Goal: Information Seeking & Learning: Learn about a topic

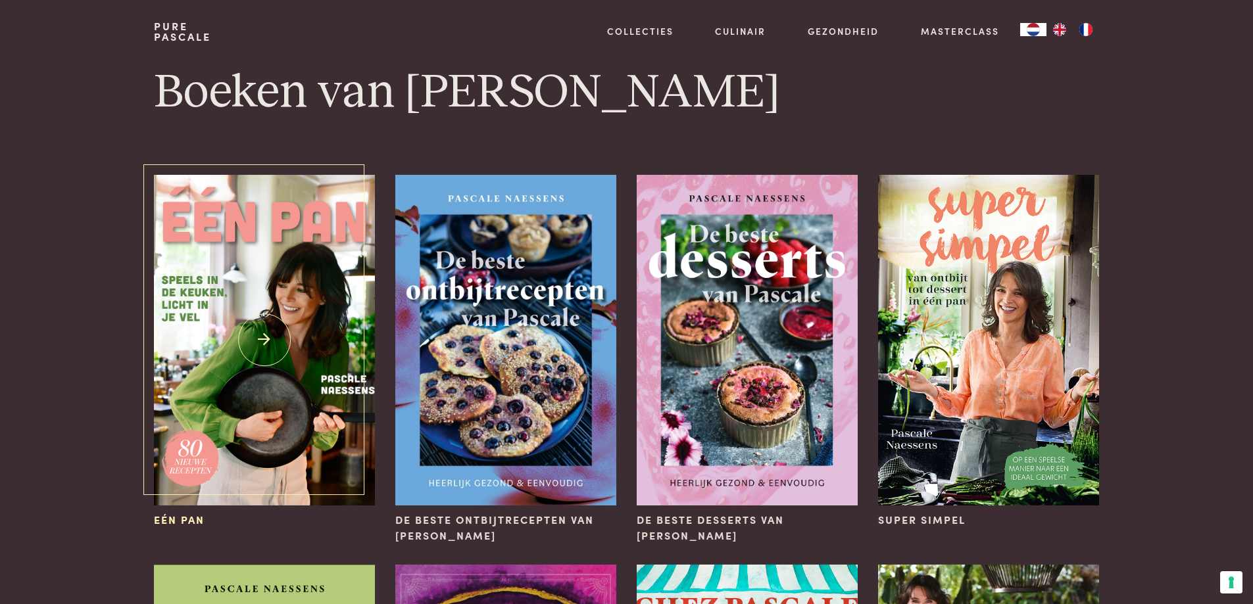
click at [258, 337] on img at bounding box center [264, 340] width 220 height 331
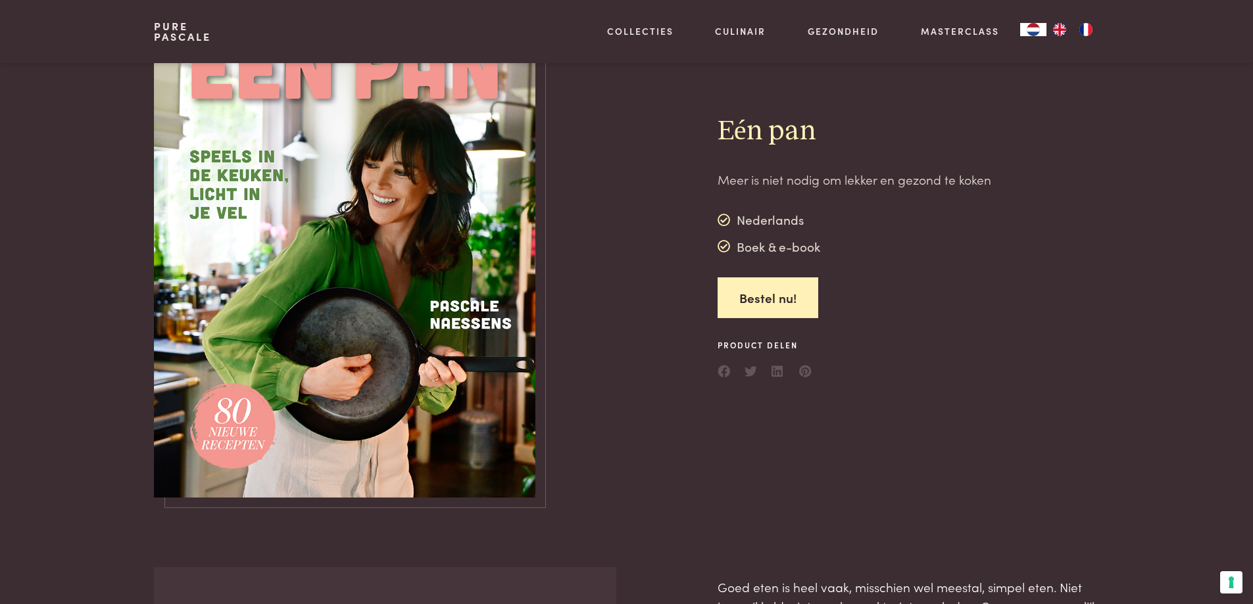
scroll to position [131, 0]
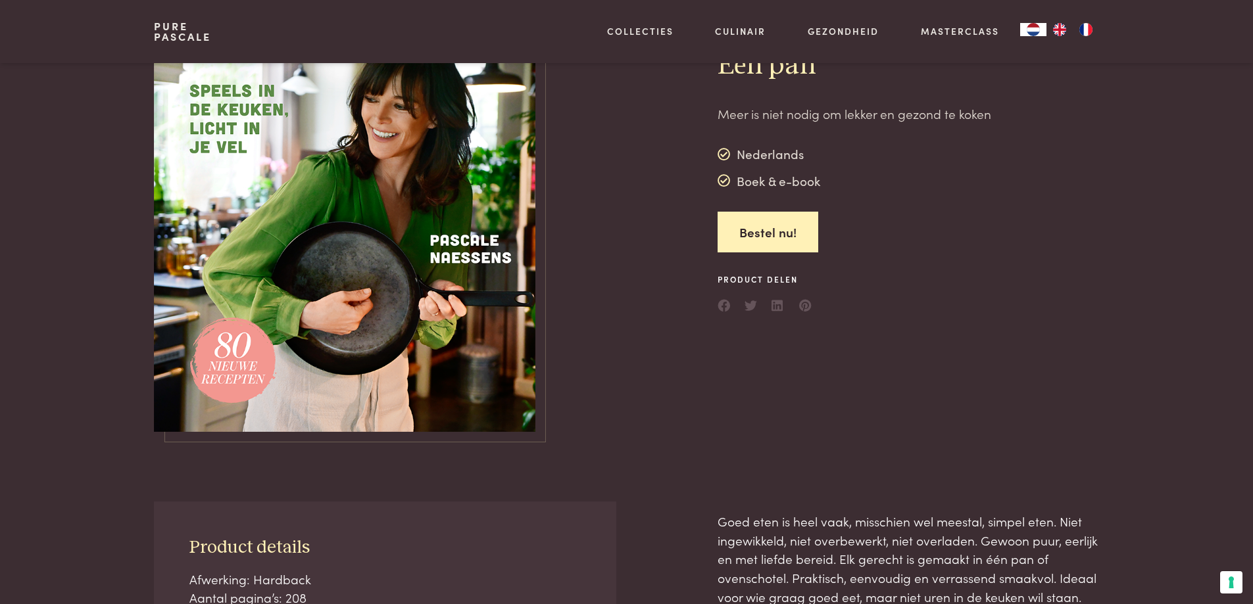
click at [370, 291] on img at bounding box center [344, 182] width 381 height 500
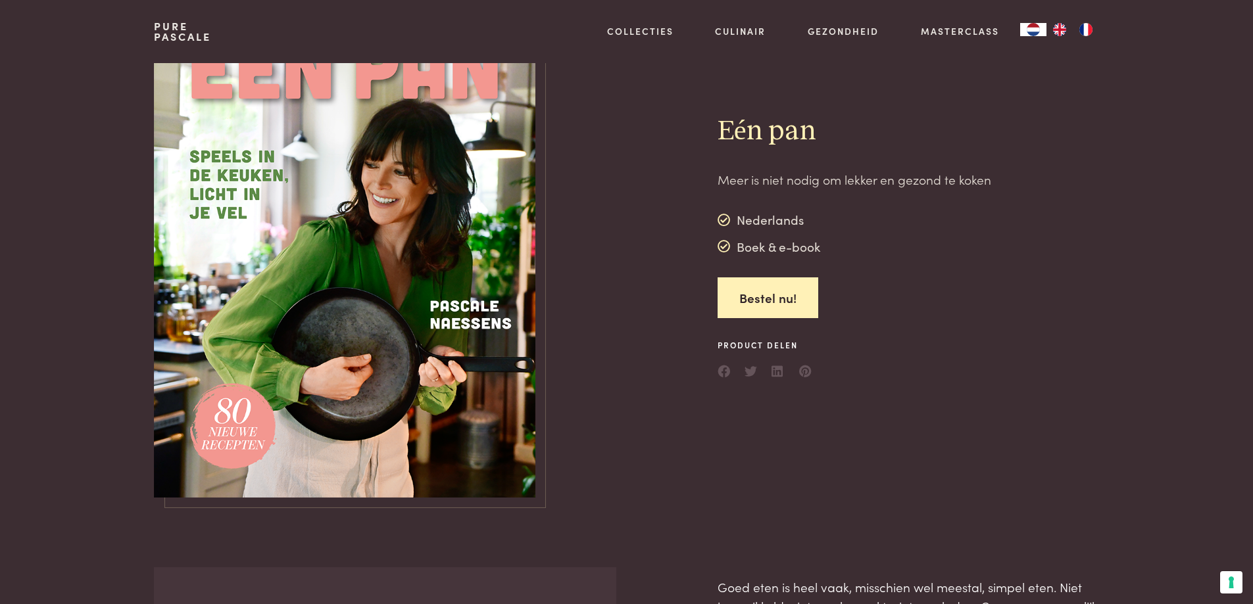
scroll to position [0, 0]
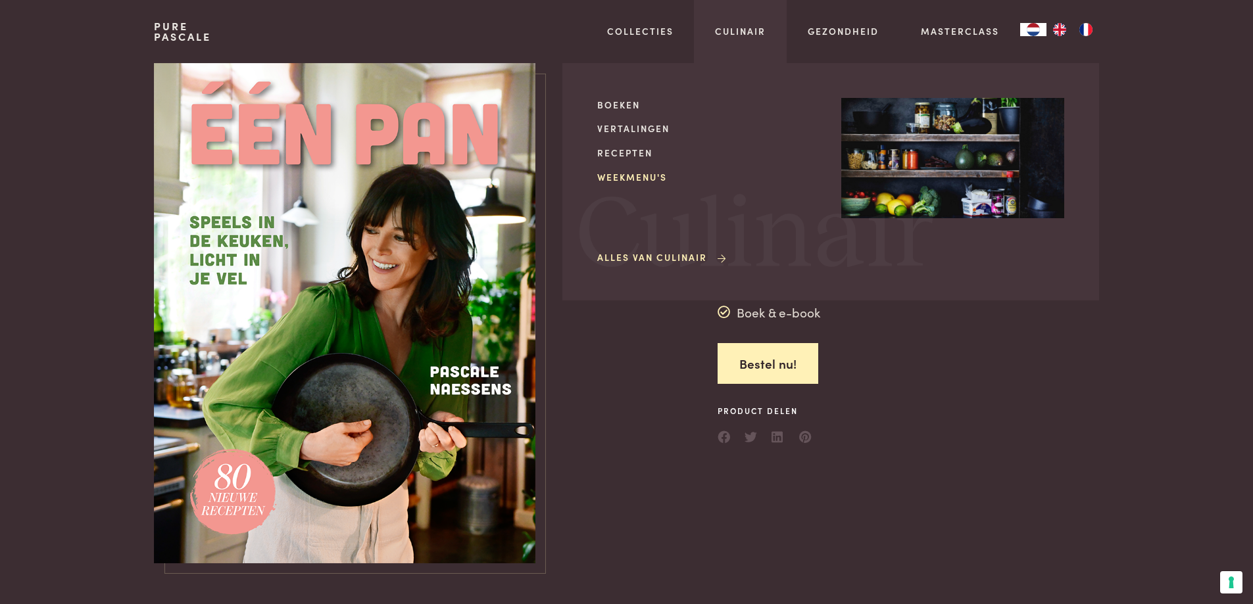
click at [622, 175] on link "Weekmenu's" at bounding box center [708, 177] width 223 height 14
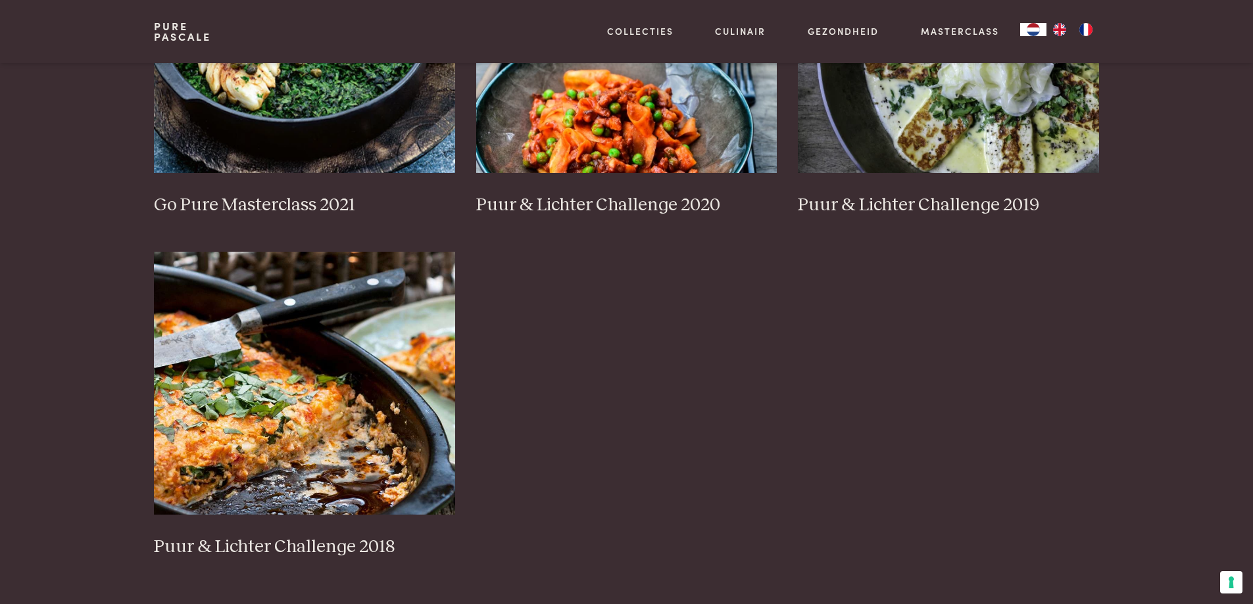
scroll to position [1183, 0]
